Goal: Information Seeking & Learning: Learn about a topic

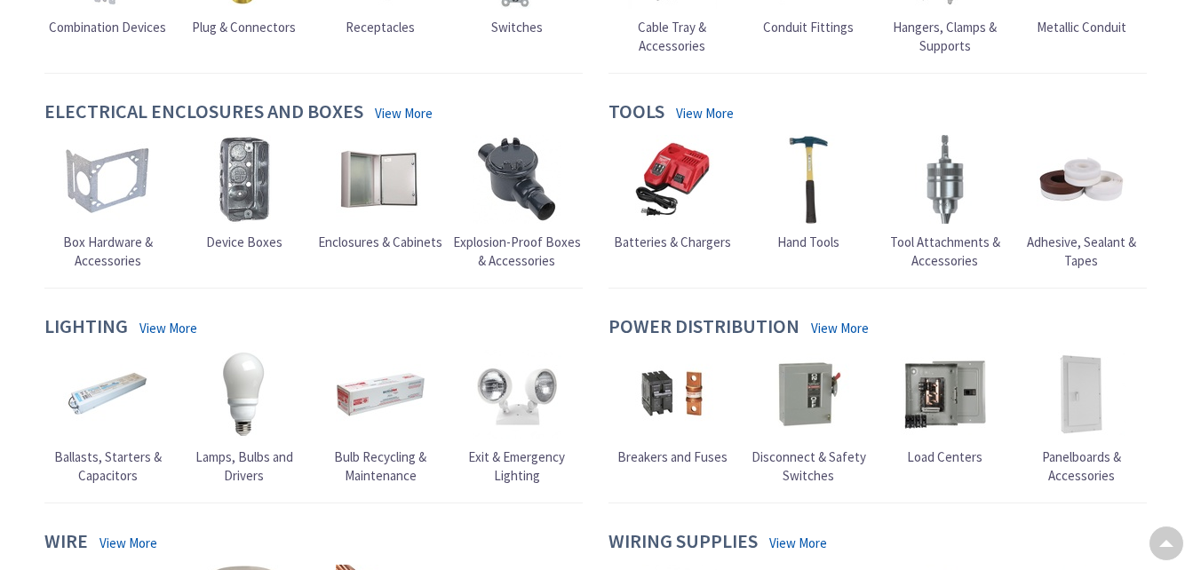
scroll to position [622, 0]
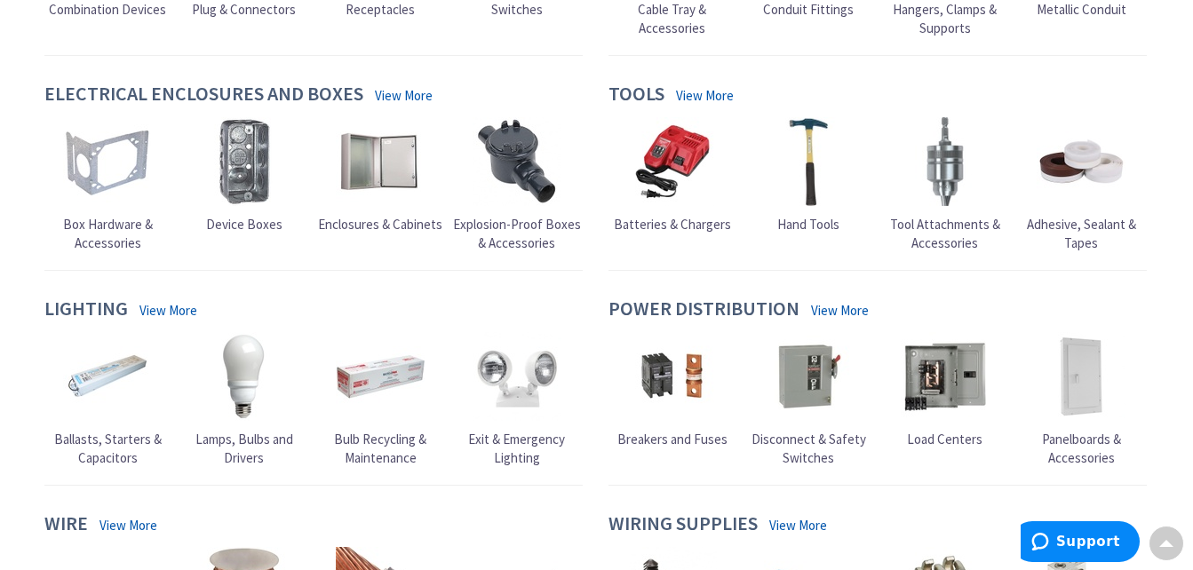
click at [664, 437] on span "Breakers and Fuses" at bounding box center [672, 439] width 110 height 17
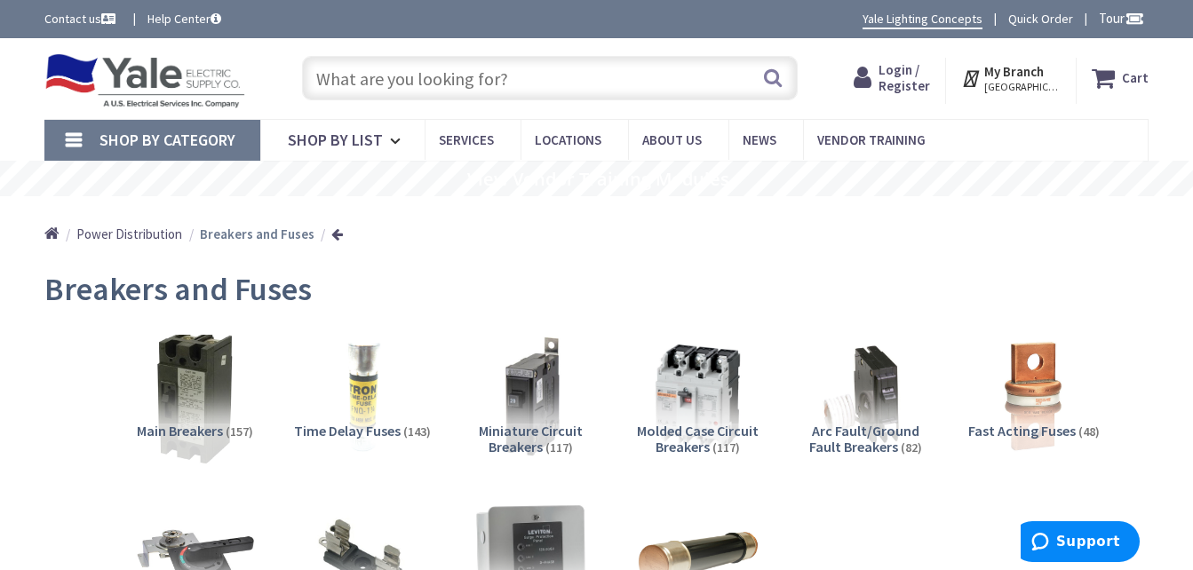
click at [171, 412] on img at bounding box center [195, 397] width 138 height 138
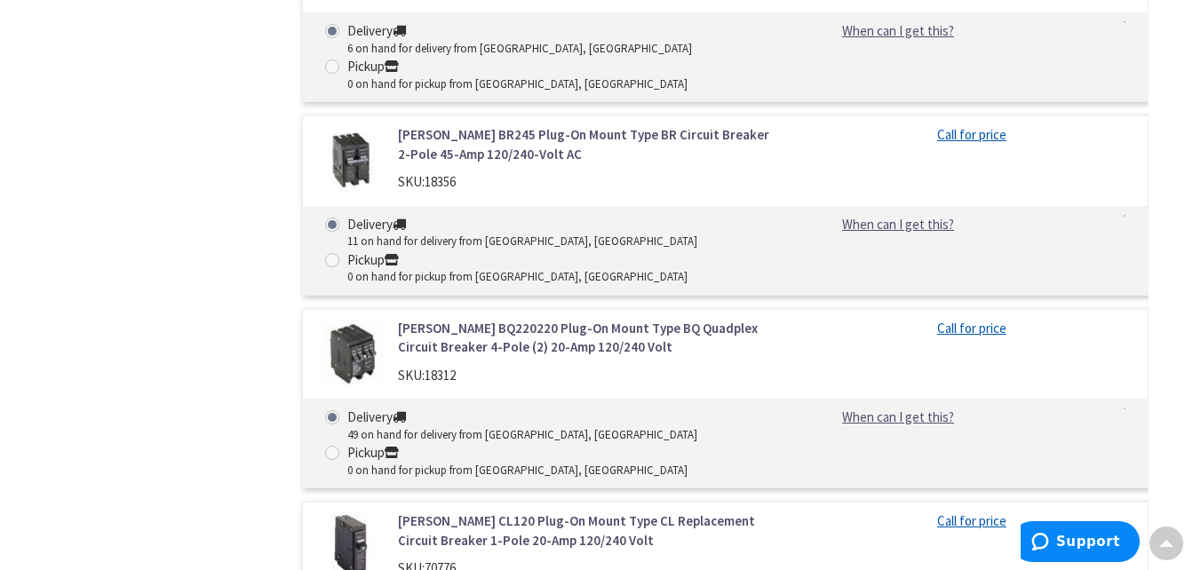
scroll to position [6820, 0]
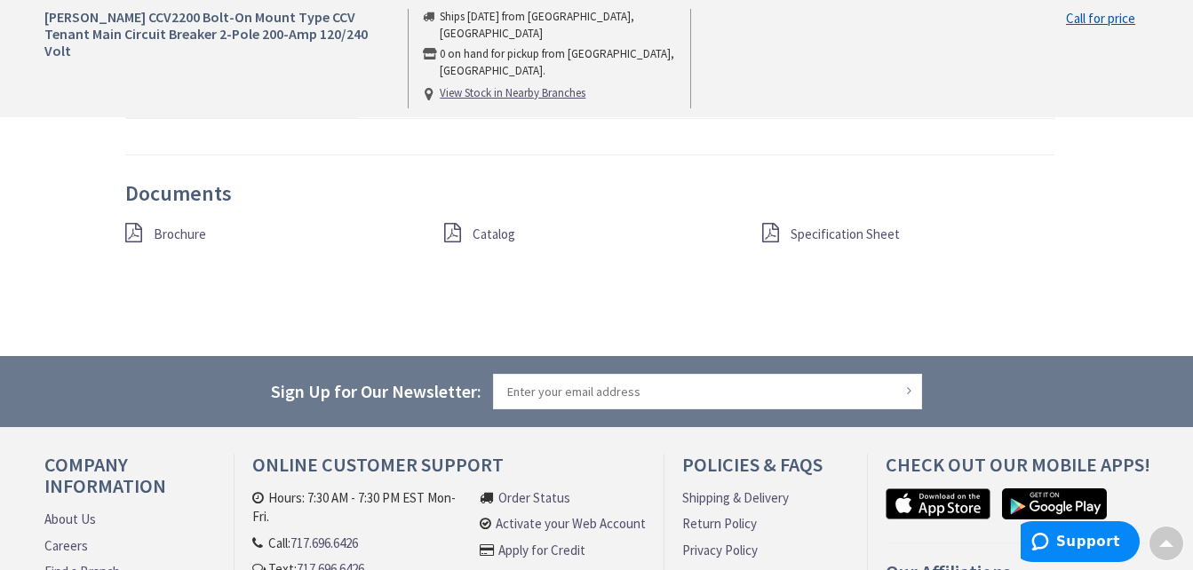
scroll to position [1421, 0]
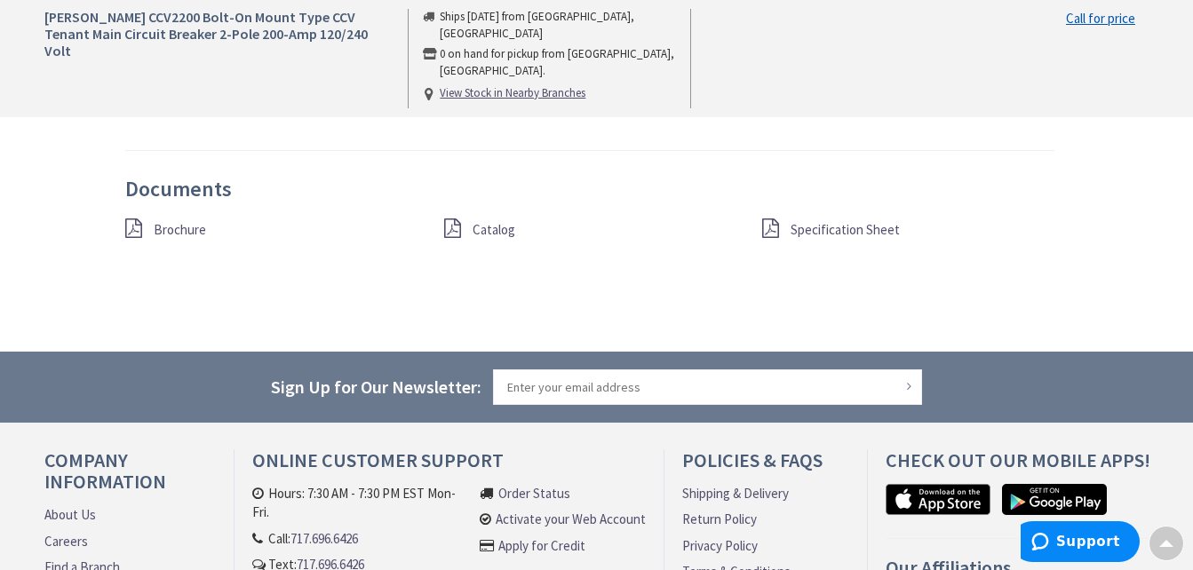
click at [813, 230] on span "Specification Sheet" at bounding box center [844, 229] width 109 height 17
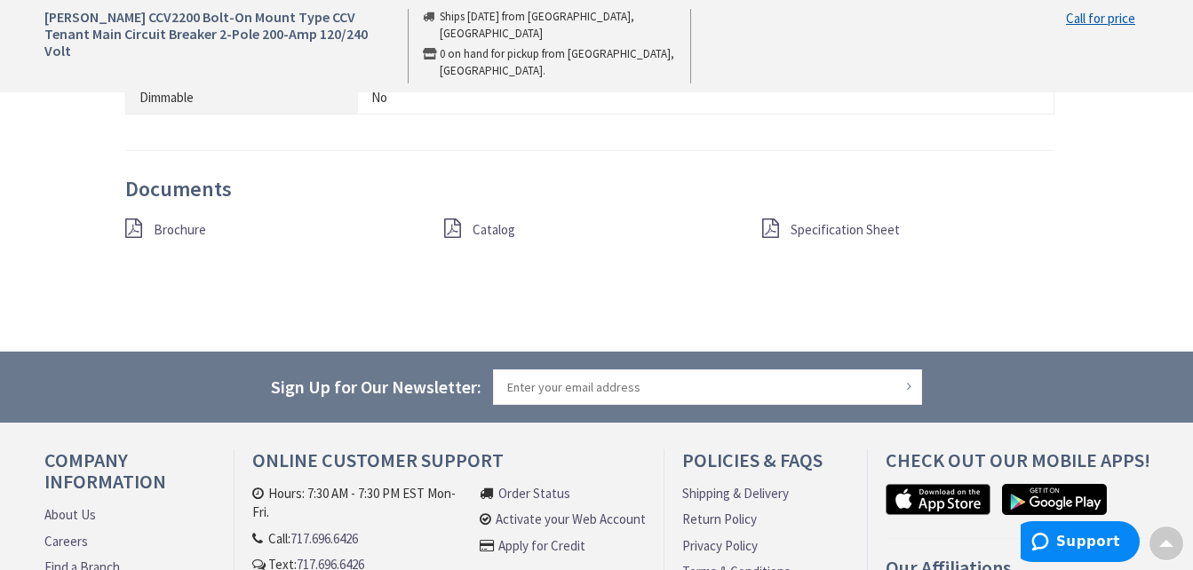
click at [172, 228] on span "Brochure" at bounding box center [180, 229] width 52 height 17
